Goal: Task Accomplishment & Management: Manage account settings

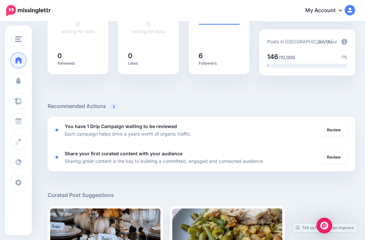
scroll to position [162, 0]
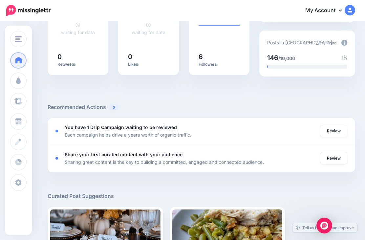
click at [335, 132] on link "Review" at bounding box center [333, 131] width 27 height 12
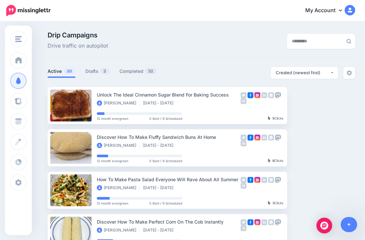
click at [91, 70] on link "Drafts 3" at bounding box center [97, 71] width 24 height 8
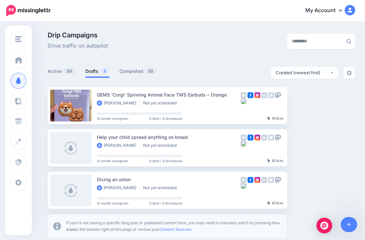
click at [345, 109] on button "button" at bounding box center [345, 105] width 12 height 12
click at [309, 198] on link "Delete Campaign" at bounding box center [309, 199] width 76 height 13
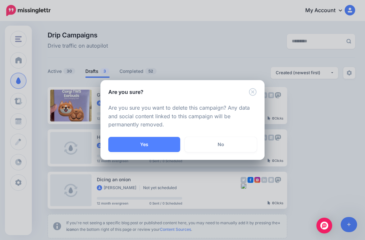
click at [155, 142] on button "Yes" at bounding box center [144, 144] width 72 height 15
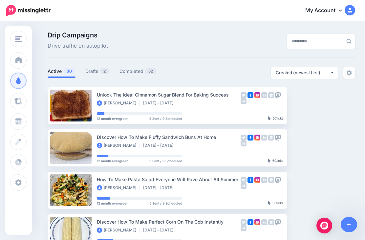
click at [354, 223] on link at bounding box center [349, 224] width 17 height 15
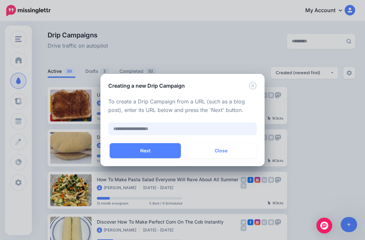
click at [162, 128] on input "text" at bounding box center [182, 128] width 148 height 13
paste input "**********"
type input "**********"
click at [146, 150] on button "Next" at bounding box center [145, 150] width 71 height 15
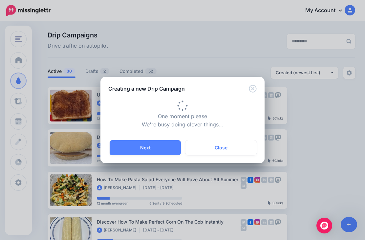
type input "**********"
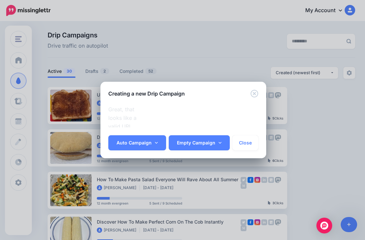
scroll to position [176, 0]
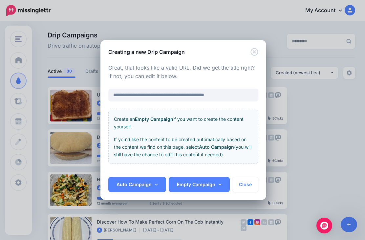
click at [135, 183] on link "Auto Campaign" at bounding box center [137, 184] width 58 height 15
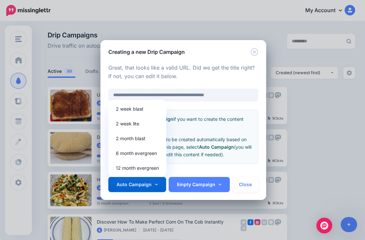
click at [149, 168] on link "12 month evergreen" at bounding box center [137, 168] width 53 height 13
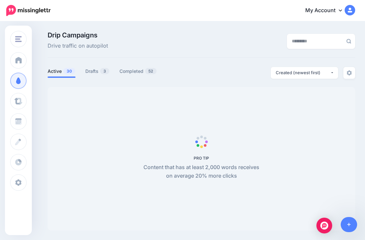
click at [90, 68] on link "Drafts 3" at bounding box center [97, 71] width 24 height 8
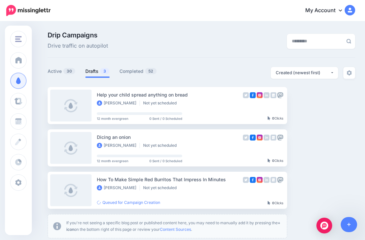
click at [20, 38] on img "button" at bounding box center [18, 39] width 7 height 6
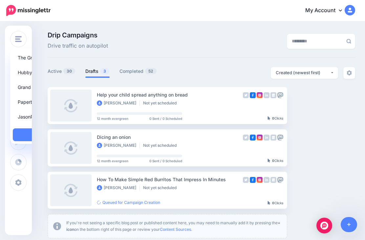
click at [51, 59] on link "The Grand Forest" at bounding box center [51, 57] width 76 height 13
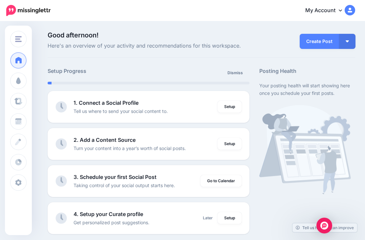
click at [21, 36] on img "button" at bounding box center [18, 39] width 7 height 6
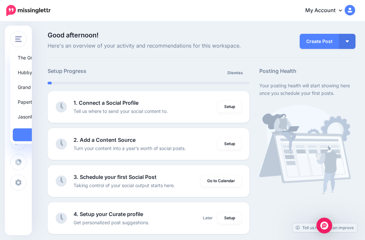
click at [46, 85] on link "Grand Protector" at bounding box center [51, 87] width 76 height 13
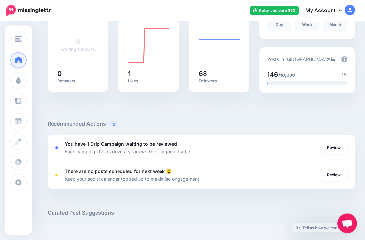
scroll to position [149, 0]
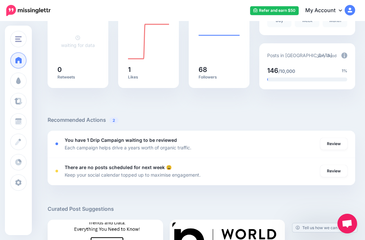
click at [335, 142] on link "Review" at bounding box center [333, 144] width 27 height 12
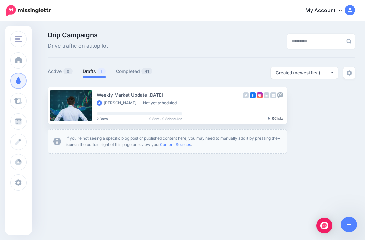
click at [308, 106] on link "Setup Campaign" at bounding box center [314, 105] width 45 height 12
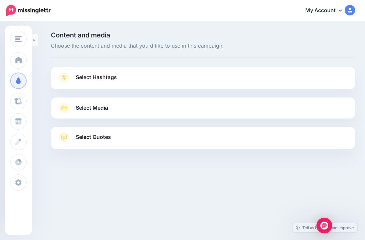
click at [262, 80] on link "Select Hashtags" at bounding box center [202, 80] width 291 height 17
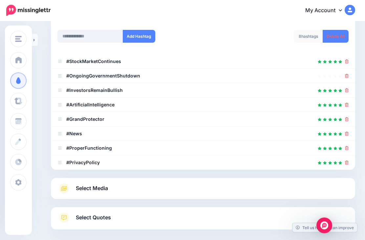
click at [209, 189] on link "Select Media" at bounding box center [202, 188] width 291 height 11
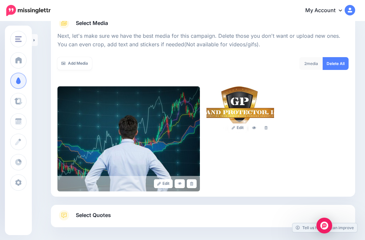
scroll to position [93, 0]
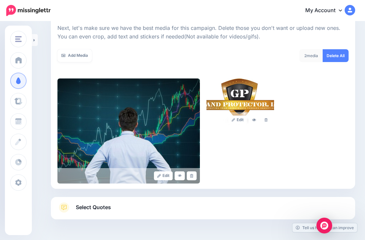
click at [204, 211] on link "Select Quotes" at bounding box center [202, 210] width 291 height 17
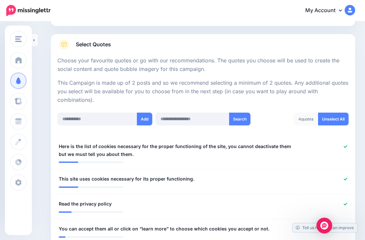
click at [344, 145] on icon at bounding box center [346, 147] width 4 height 4
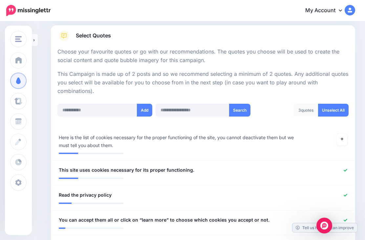
scroll to position [145, 0]
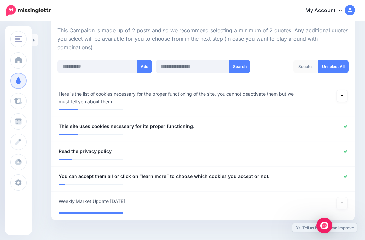
click at [344, 125] on icon at bounding box center [346, 126] width 4 height 3
click at [346, 150] on icon at bounding box center [346, 152] width 4 height 4
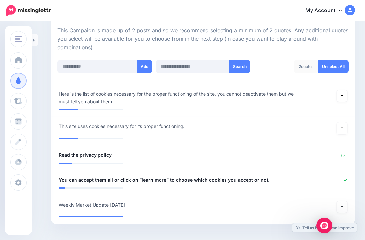
click at [345, 178] on icon at bounding box center [346, 180] width 4 height 4
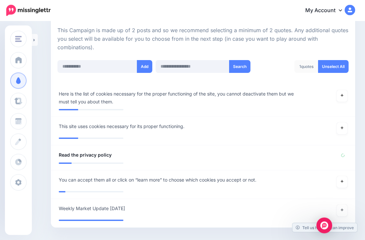
scroll to position [166, 0]
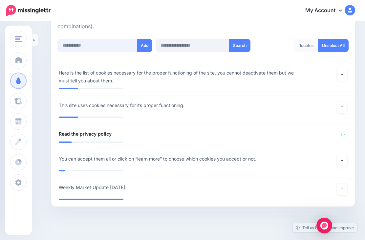
click at [102, 45] on input "text" at bounding box center [97, 45] width 80 height 13
click at [104, 45] on input "text" at bounding box center [97, 45] width 80 height 13
paste input "**********"
type input "**********"
click at [142, 44] on button "Add" at bounding box center [144, 45] width 15 height 13
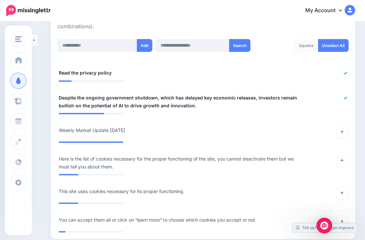
scroll to position [206, 0]
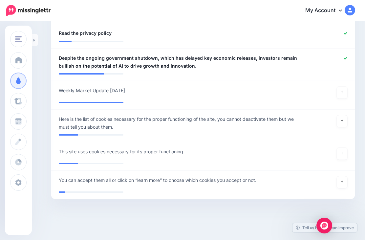
click at [345, 32] on icon at bounding box center [346, 34] width 4 height 4
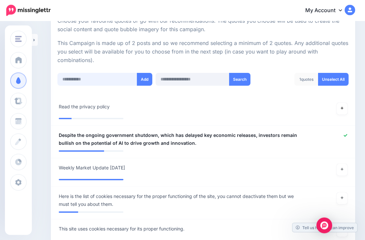
click at [107, 76] on input "text" at bounding box center [97, 79] width 80 height 13
click at [103, 78] on input "text" at bounding box center [97, 79] width 80 height 13
paste input "**********"
type input "**********"
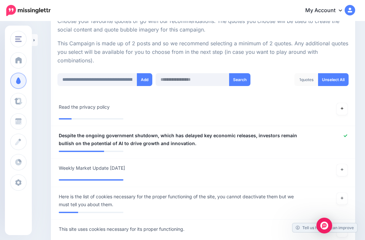
click at [145, 77] on button "Add" at bounding box center [144, 79] width 15 height 13
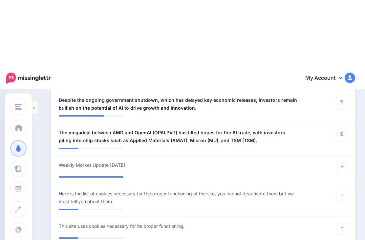
scroll to position [0, 0]
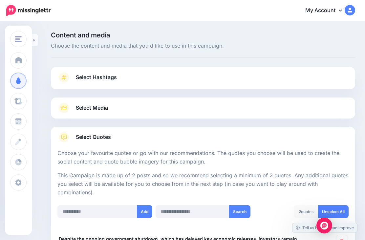
click at [34, 41] on icon at bounding box center [34, 40] width 2 height 4
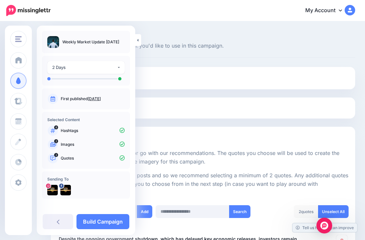
click at [110, 221] on link "Build Campaign" at bounding box center [102, 221] width 53 height 15
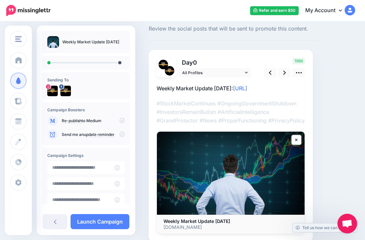
scroll to position [17, 0]
click at [284, 70] on icon at bounding box center [284, 73] width 3 height 7
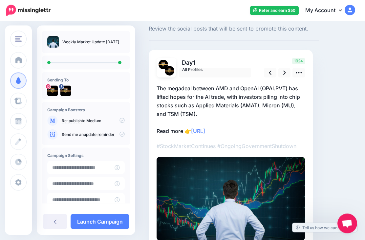
scroll to position [0, 0]
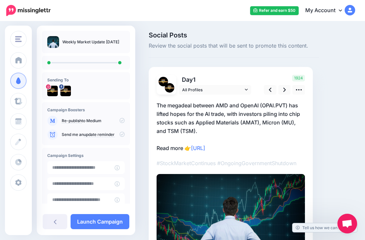
click at [298, 90] on icon at bounding box center [299, 89] width 6 height 1
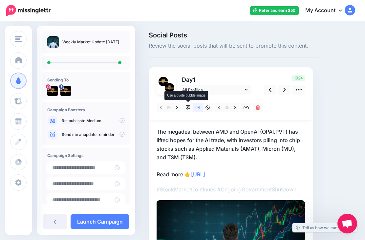
click at [186, 106] on icon at bounding box center [188, 107] width 5 height 5
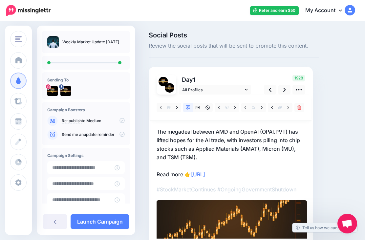
click at [270, 89] on icon at bounding box center [270, 90] width 3 height 4
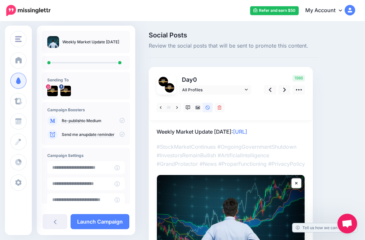
click at [177, 107] on icon at bounding box center [177, 107] width 2 height 5
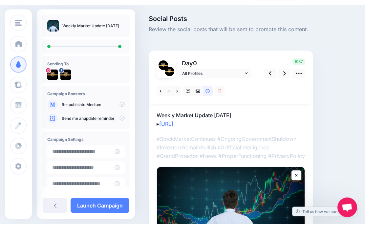
scroll to position [17, 0]
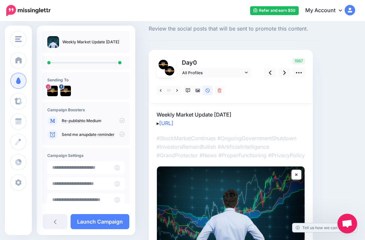
click at [179, 92] on link at bounding box center [177, 91] width 8 height 10
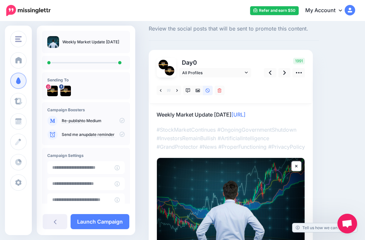
click at [178, 90] on icon at bounding box center [177, 90] width 2 height 3
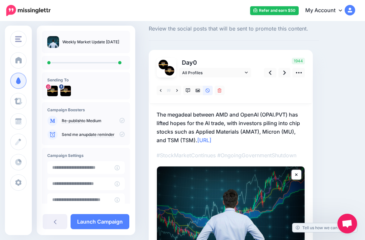
click at [285, 74] on icon at bounding box center [284, 72] width 3 height 7
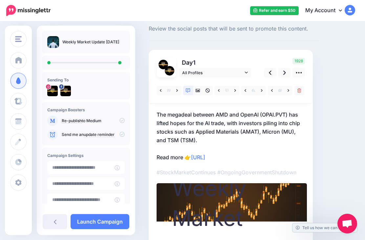
click at [269, 75] on icon at bounding box center [270, 72] width 3 height 7
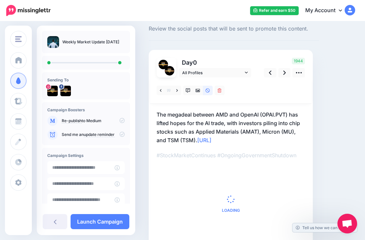
click at [270, 74] on icon at bounding box center [270, 72] width 3 height 7
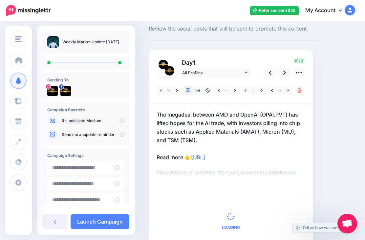
click at [174, 92] on link at bounding box center [177, 91] width 8 height 10
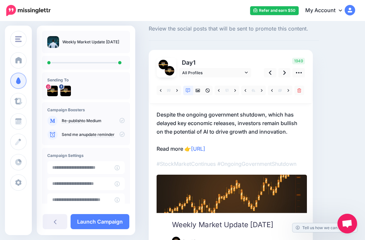
click at [283, 72] on icon at bounding box center [284, 72] width 3 height 7
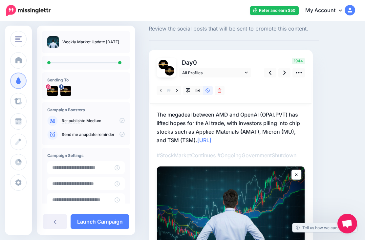
click at [112, 223] on link "Launch Campaign" at bounding box center [100, 221] width 59 height 15
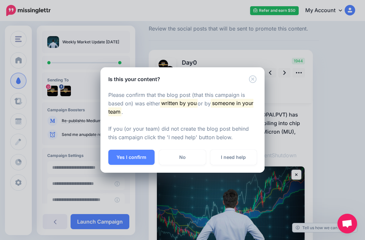
click at [142, 159] on button "Yes I confirm" at bounding box center [131, 157] width 46 height 15
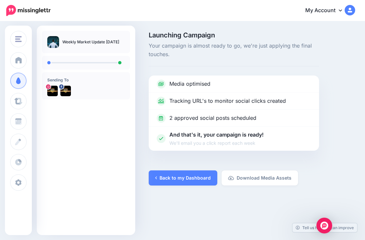
click at [182, 175] on link "Back to my Dashboard" at bounding box center [183, 177] width 69 height 15
click at [188, 177] on link "Back to my Dashboard" at bounding box center [183, 177] width 69 height 15
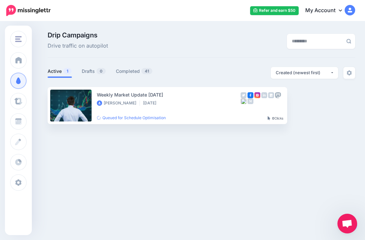
click at [16, 41] on img "button" at bounding box center [18, 39] width 7 height 6
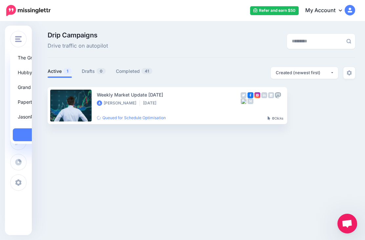
click at [53, 74] on link "Hubby and Lubby" at bounding box center [51, 72] width 76 height 13
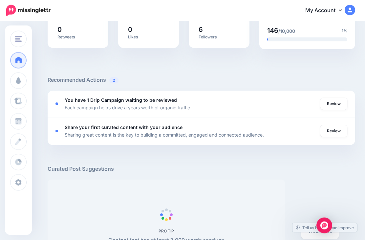
scroll to position [189, 0]
click at [333, 105] on link "Review" at bounding box center [333, 104] width 27 height 12
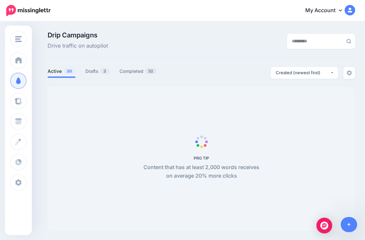
click at [90, 72] on link "Drafts 3" at bounding box center [97, 71] width 24 height 8
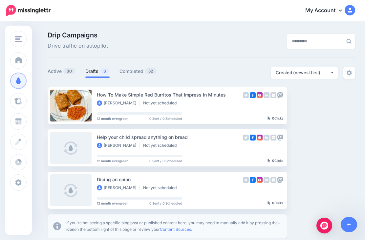
click at [312, 105] on link "Setup Campaign" at bounding box center [314, 105] width 45 height 12
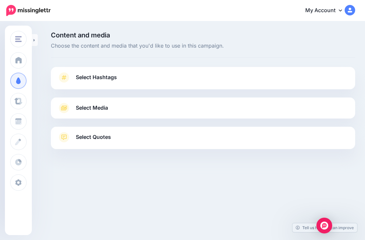
click at [281, 77] on link "Select Hashtags" at bounding box center [202, 80] width 291 height 17
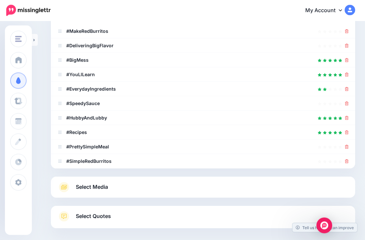
scroll to position [124, 0]
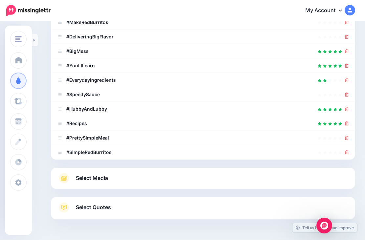
click at [236, 175] on link "Select Media" at bounding box center [202, 178] width 291 height 11
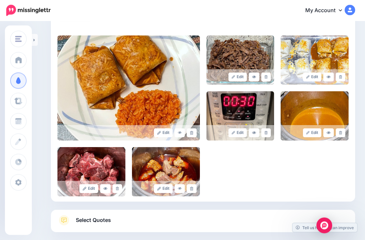
scroll to position [148, 0]
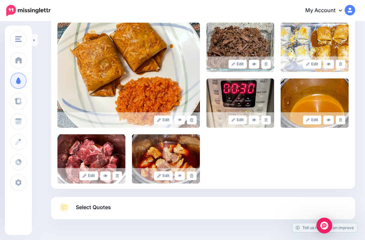
click at [226, 209] on link "Select Quotes" at bounding box center [202, 210] width 291 height 17
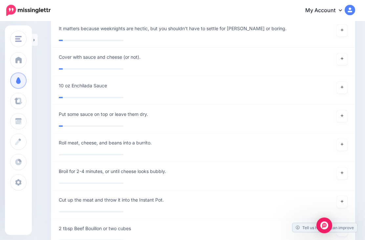
scroll to position [652, 0]
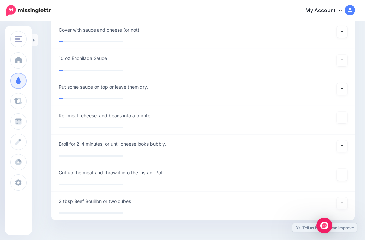
click at [32, 42] on link at bounding box center [35, 40] width 6 height 12
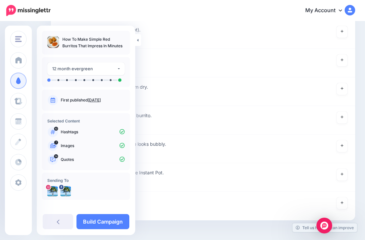
click at [114, 229] on link "Build Campaign" at bounding box center [102, 221] width 53 height 15
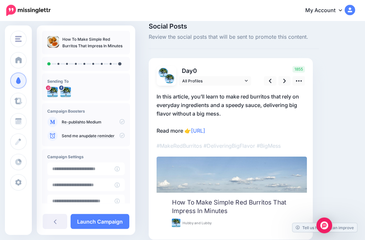
scroll to position [17, 0]
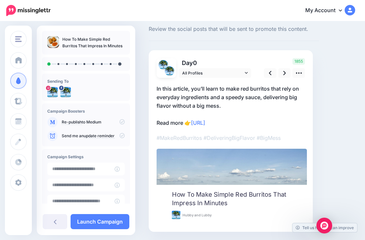
click at [281, 73] on link at bounding box center [284, 73] width 12 height 10
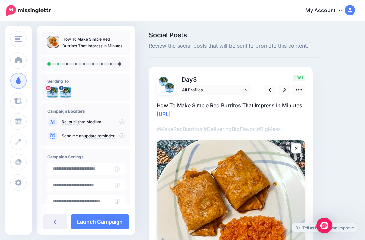
click at [282, 87] on link at bounding box center [284, 90] width 12 height 10
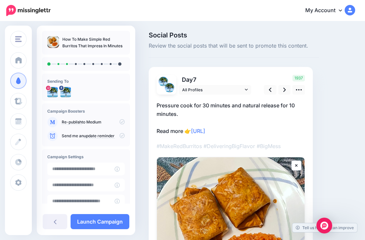
click at [283, 91] on link at bounding box center [284, 90] width 12 height 10
click at [283, 91] on icon at bounding box center [284, 90] width 3 height 4
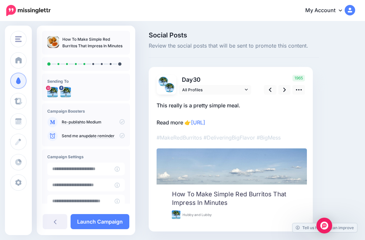
click at [283, 91] on link at bounding box center [284, 90] width 12 height 10
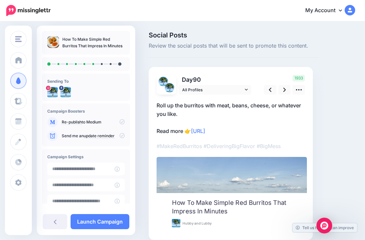
click at [285, 89] on icon at bounding box center [284, 90] width 3 height 4
click at [280, 91] on link at bounding box center [284, 90] width 12 height 10
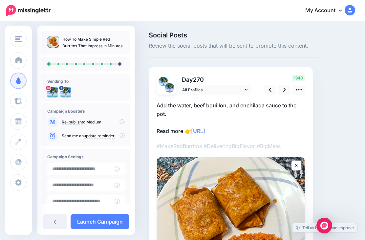
click at [282, 92] on link at bounding box center [284, 90] width 12 height 10
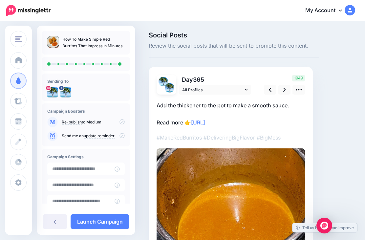
click at [283, 86] on link at bounding box center [284, 90] width 12 height 10
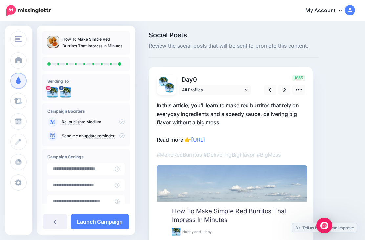
click at [110, 229] on link "Launch Campaign" at bounding box center [100, 221] width 59 height 15
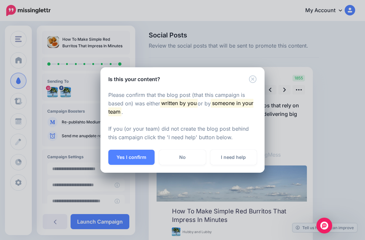
click at [135, 162] on button "Yes I confirm" at bounding box center [131, 157] width 46 height 15
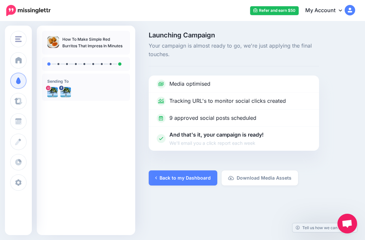
click at [188, 178] on link "Back to my Dashboard" at bounding box center [183, 177] width 69 height 15
